Goal: Information Seeking & Learning: Learn about a topic

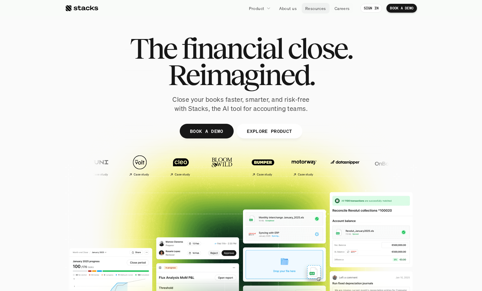
click at [318, 10] on p "Resources" at bounding box center [315, 8] width 21 height 6
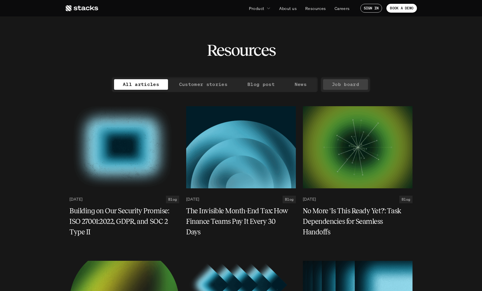
click at [346, 84] on p "Job board" at bounding box center [345, 84] width 27 height 9
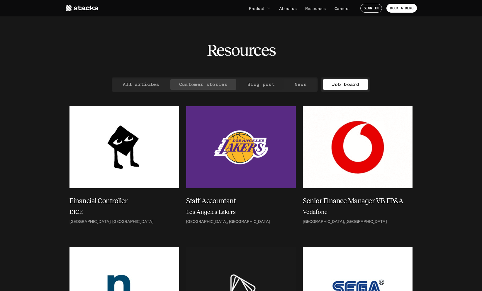
click at [220, 82] on p "Customer stories" at bounding box center [203, 84] width 48 height 9
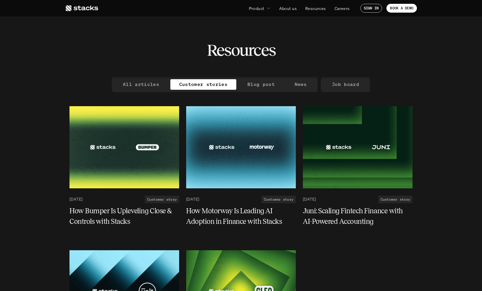
click at [153, 84] on p "All articles" at bounding box center [141, 84] width 36 height 9
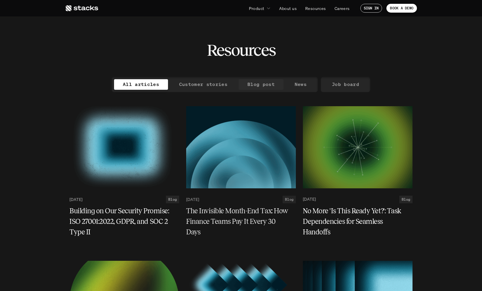
click at [256, 84] on p "Blog post" at bounding box center [260, 84] width 27 height 9
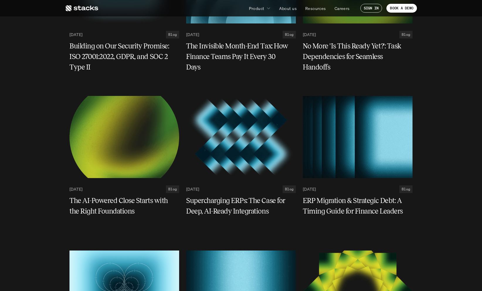
scroll to position [172, 0]
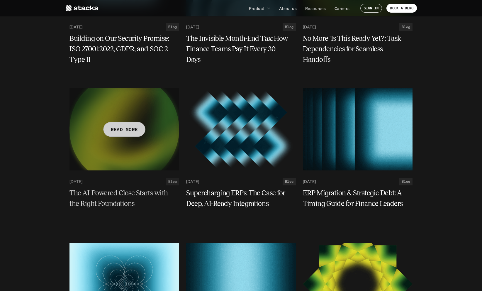
click at [149, 199] on h5 "The AI-Powered Close Starts with the Right Foundations" at bounding box center [120, 198] width 103 height 21
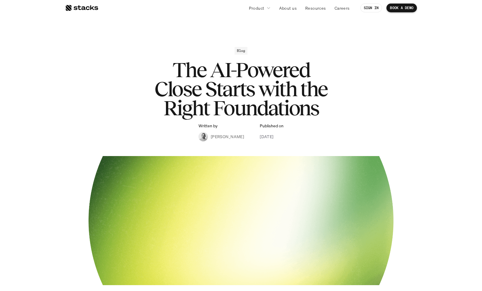
click at [87, 7] on div at bounding box center [81, 7] width 33 height 7
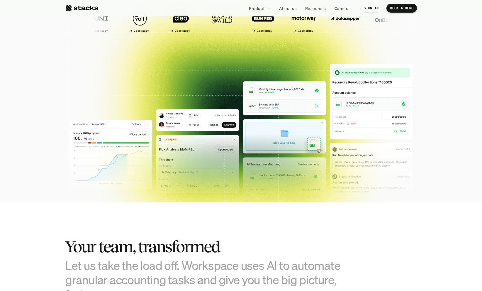
scroll to position [143, 0]
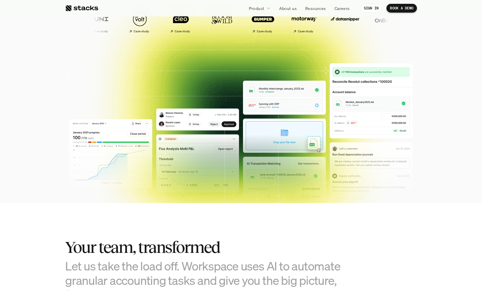
click at [189, 136] on img at bounding box center [240, 143] width 343 height 169
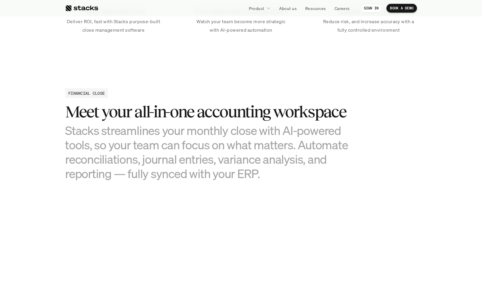
scroll to position [630, 0]
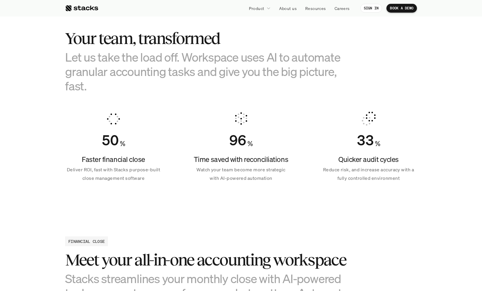
scroll to position [274, 0]
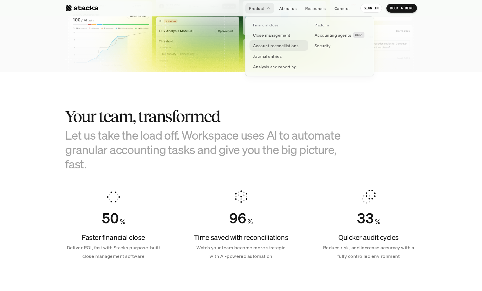
click at [281, 47] on p "Account reconciliations" at bounding box center [276, 46] width 46 height 6
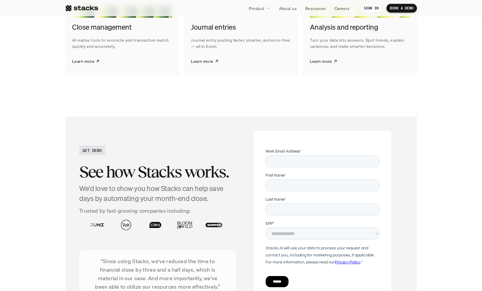
scroll to position [1174, 0]
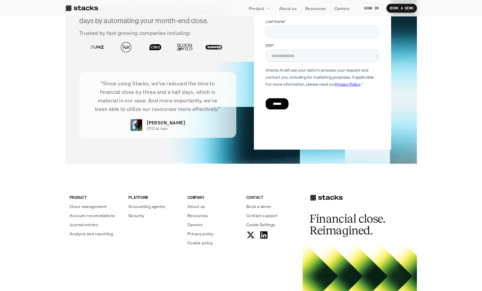
scroll to position [1400, 0]
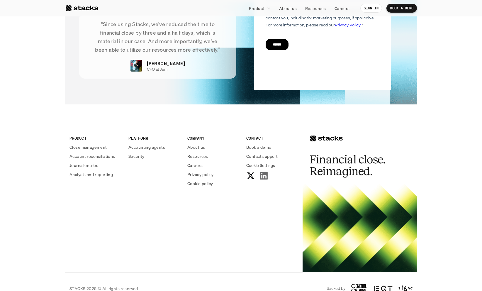
click at [264, 175] on icon at bounding box center [263, 175] width 9 height 9
click at [264, 178] on use at bounding box center [264, 176] width 8 height 8
click at [55, 147] on footer "PRODUCT Close management Account reconciliations Journal entries Analysis and r…" at bounding box center [241, 210] width 482 height 188
